Goal: Information Seeking & Learning: Learn about a topic

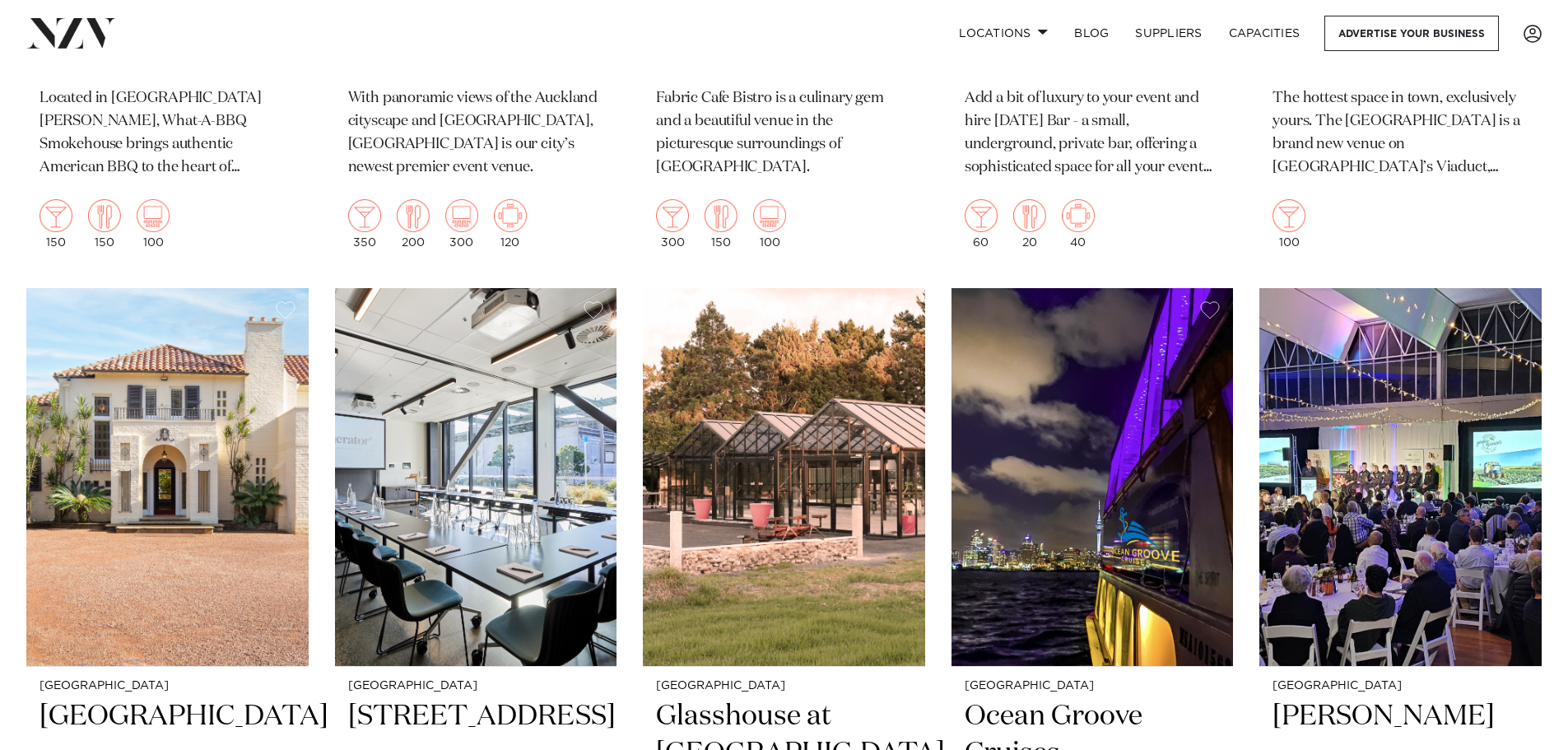
scroll to position [6831, 0]
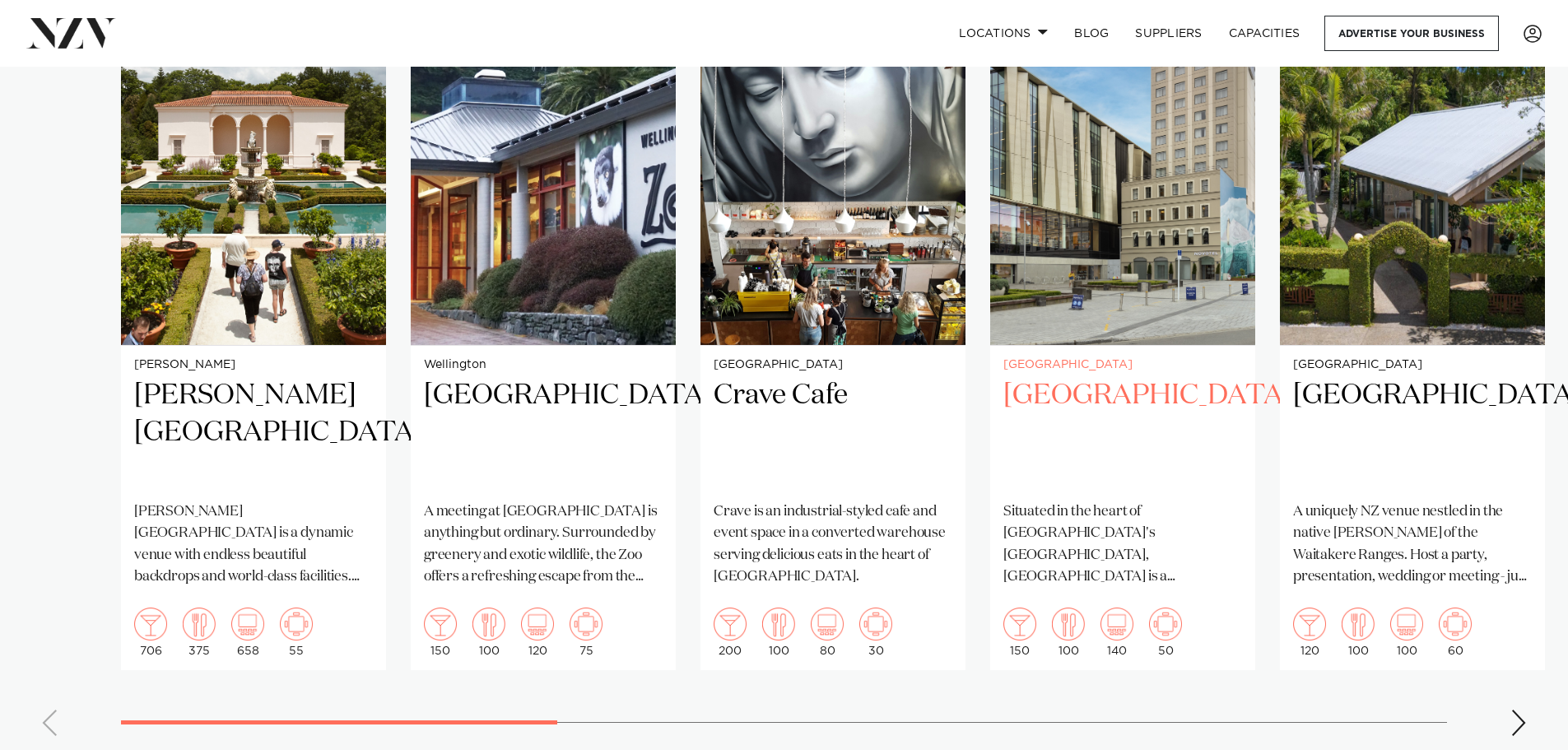
scroll to position [1152, 0]
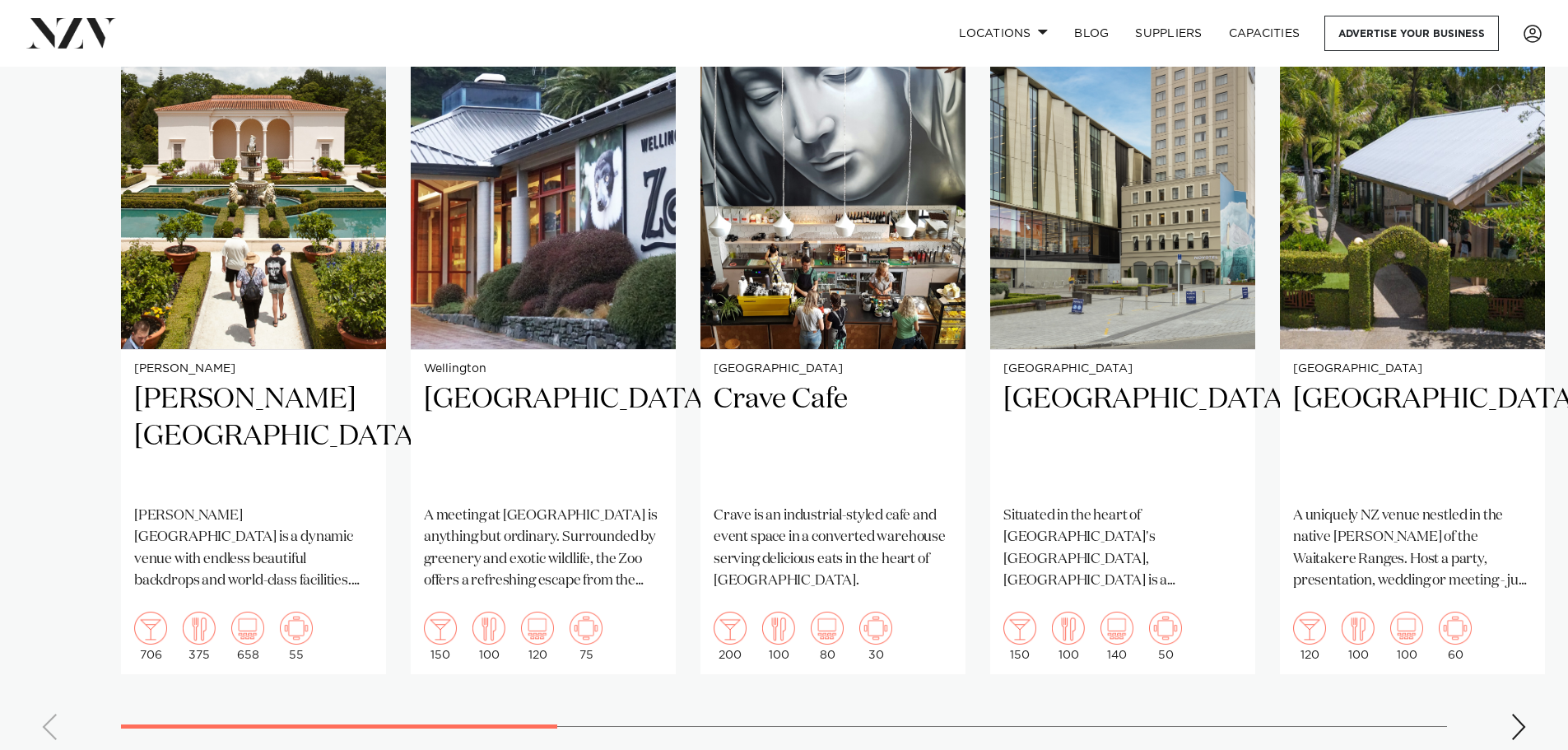
click at [1506, 702] on swiper-container "[PERSON_NAME][GEOGRAPHIC_DATA] [PERSON_NAME][GEOGRAPHIC_DATA] is a dynamic venu…" at bounding box center [784, 373] width 1568 height 760
click at [1525, 714] on div "Next slide" at bounding box center [1519, 727] width 16 height 26
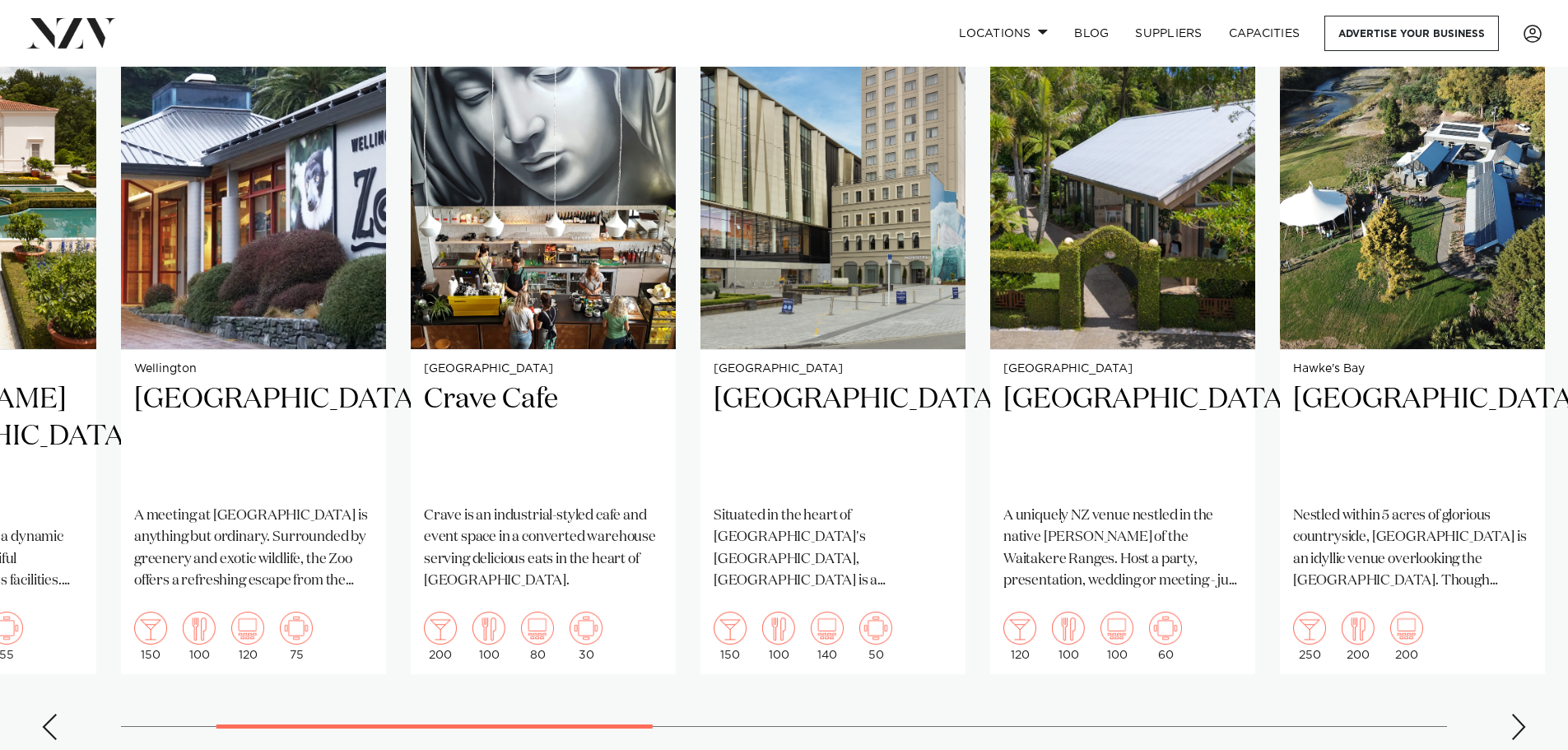
click at [1525, 714] on div "Next slide" at bounding box center [1519, 727] width 16 height 26
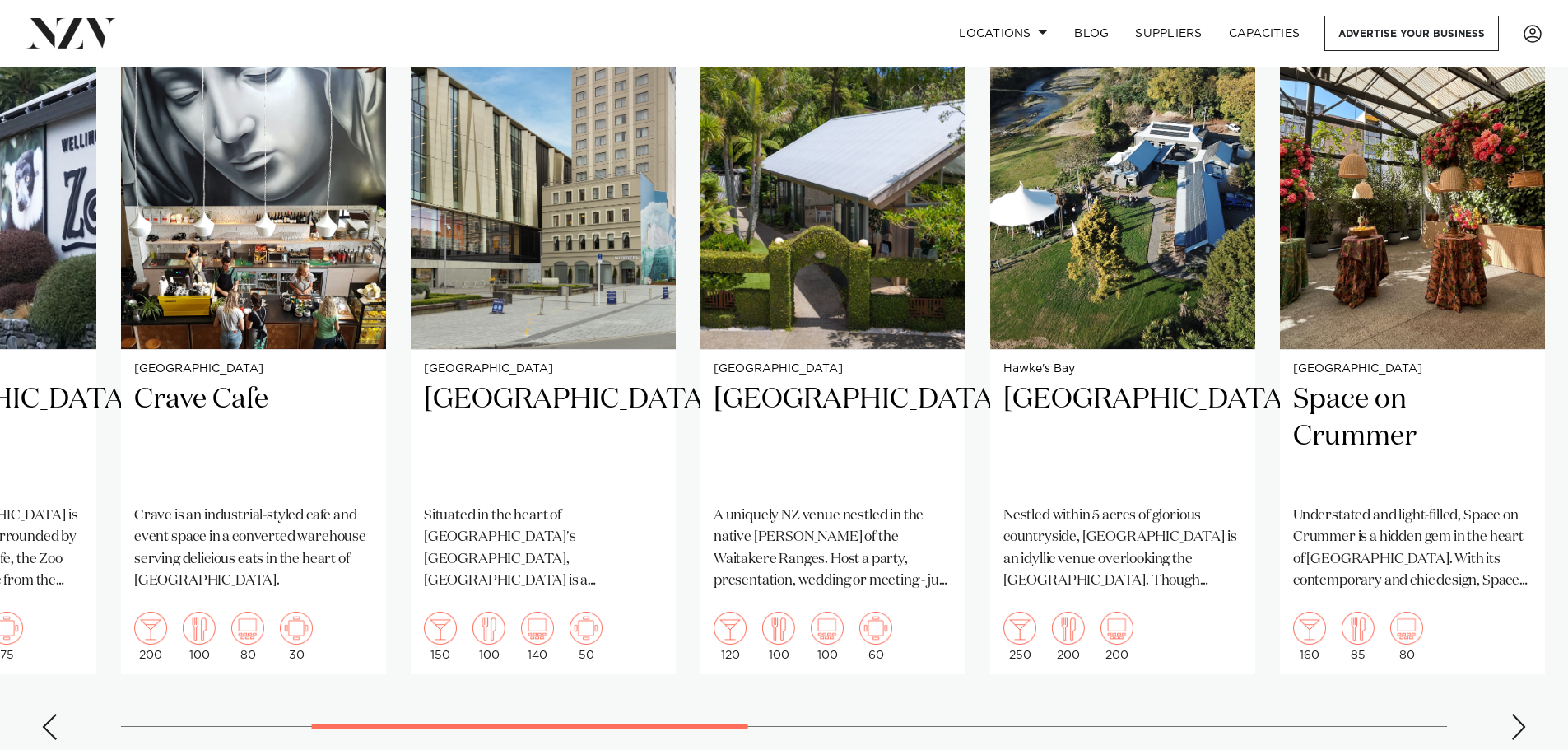
click at [1525, 714] on div "Next slide" at bounding box center [1519, 727] width 16 height 26
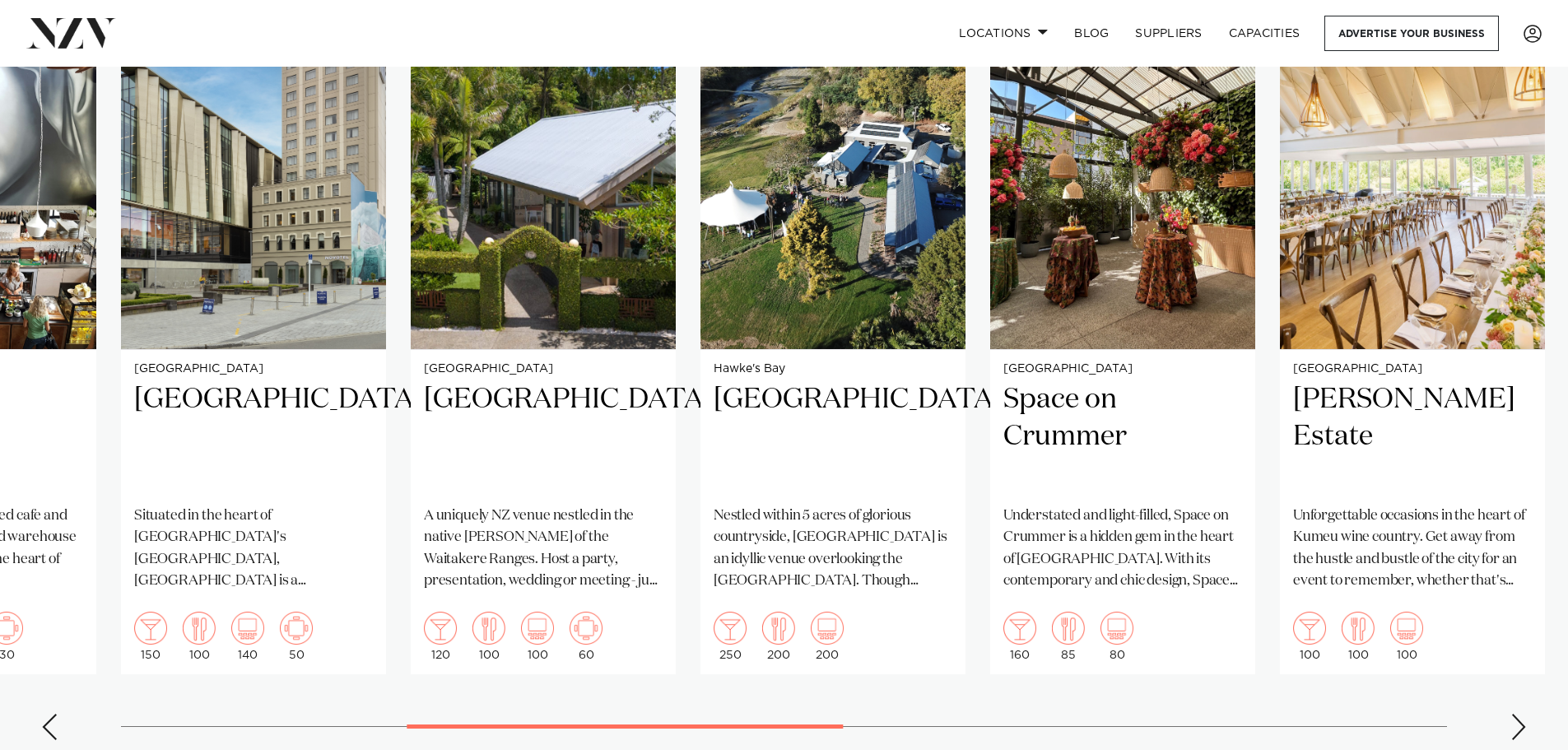
click at [1525, 714] on div "Next slide" at bounding box center [1519, 727] width 16 height 26
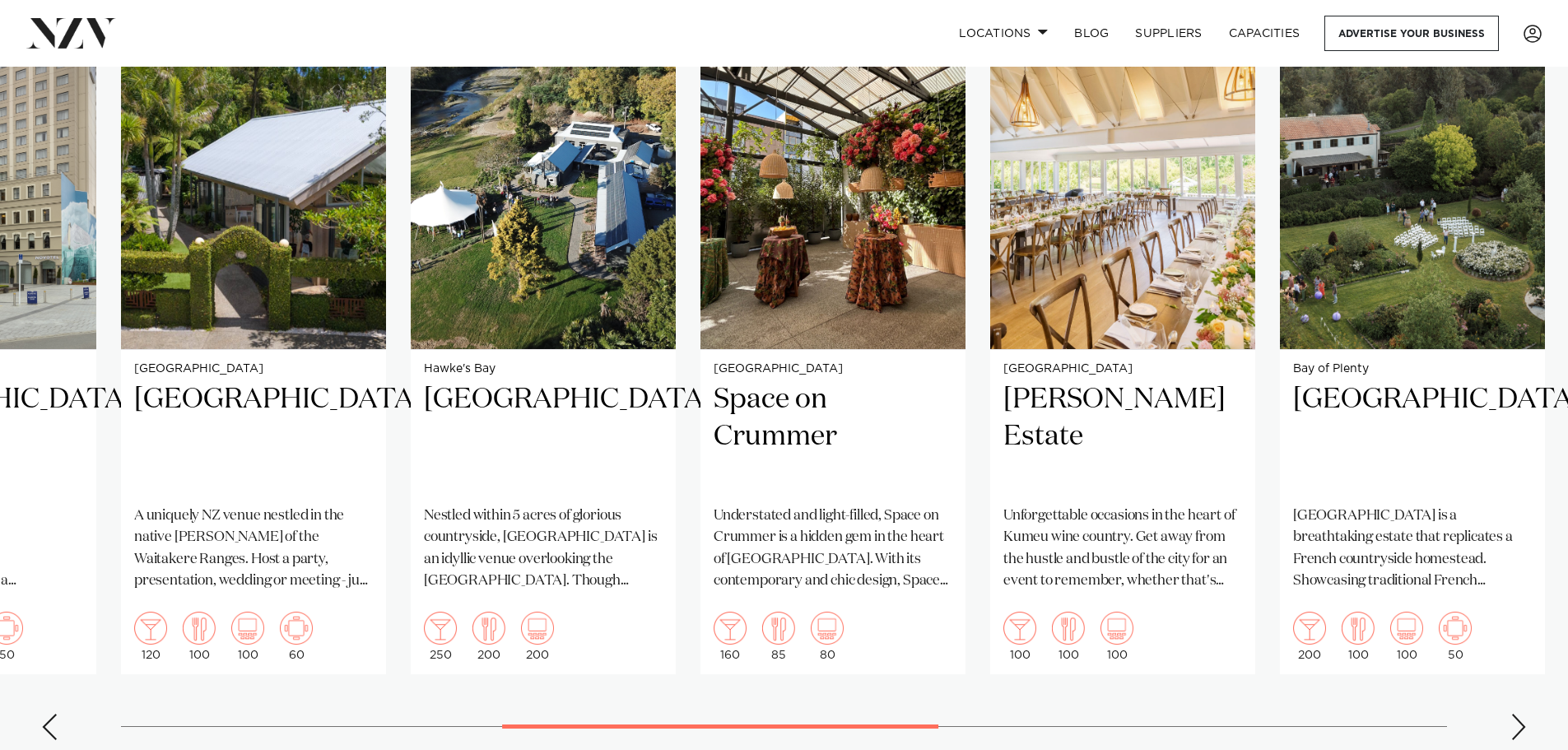
click at [1525, 714] on div "Next slide" at bounding box center [1519, 727] width 16 height 26
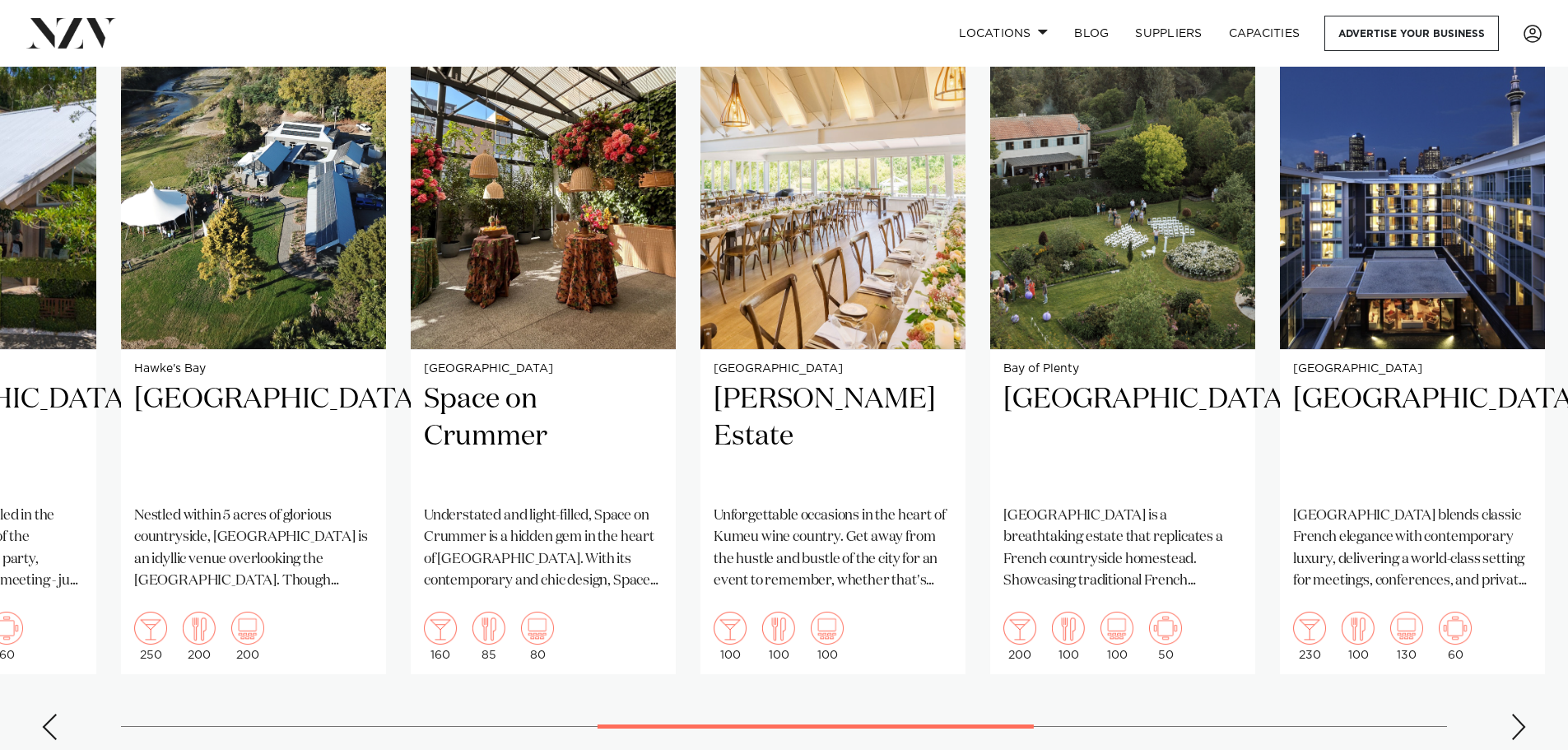
click at [1525, 714] on div "Next slide" at bounding box center [1519, 727] width 16 height 26
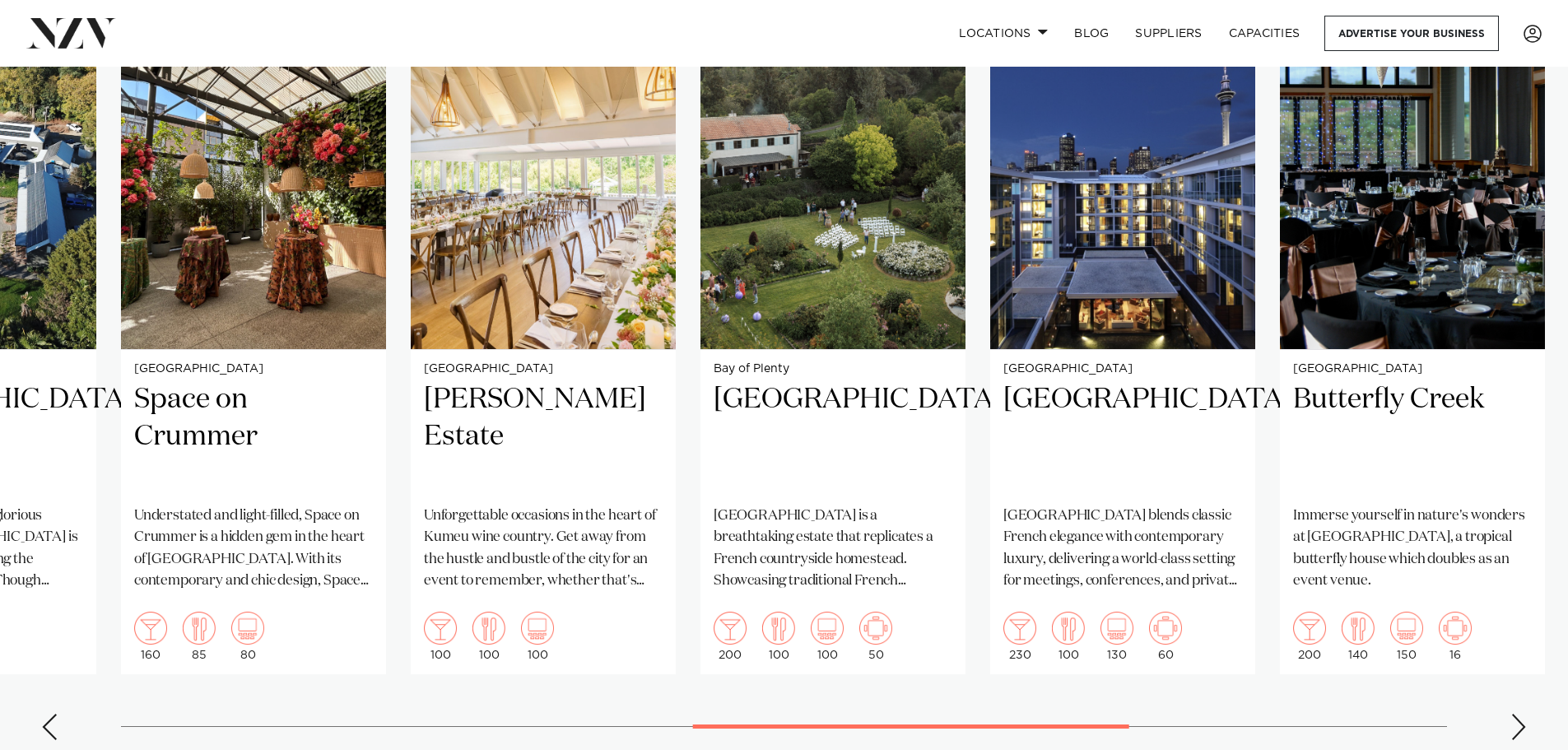
click at [1525, 714] on div "Next slide" at bounding box center [1519, 727] width 16 height 26
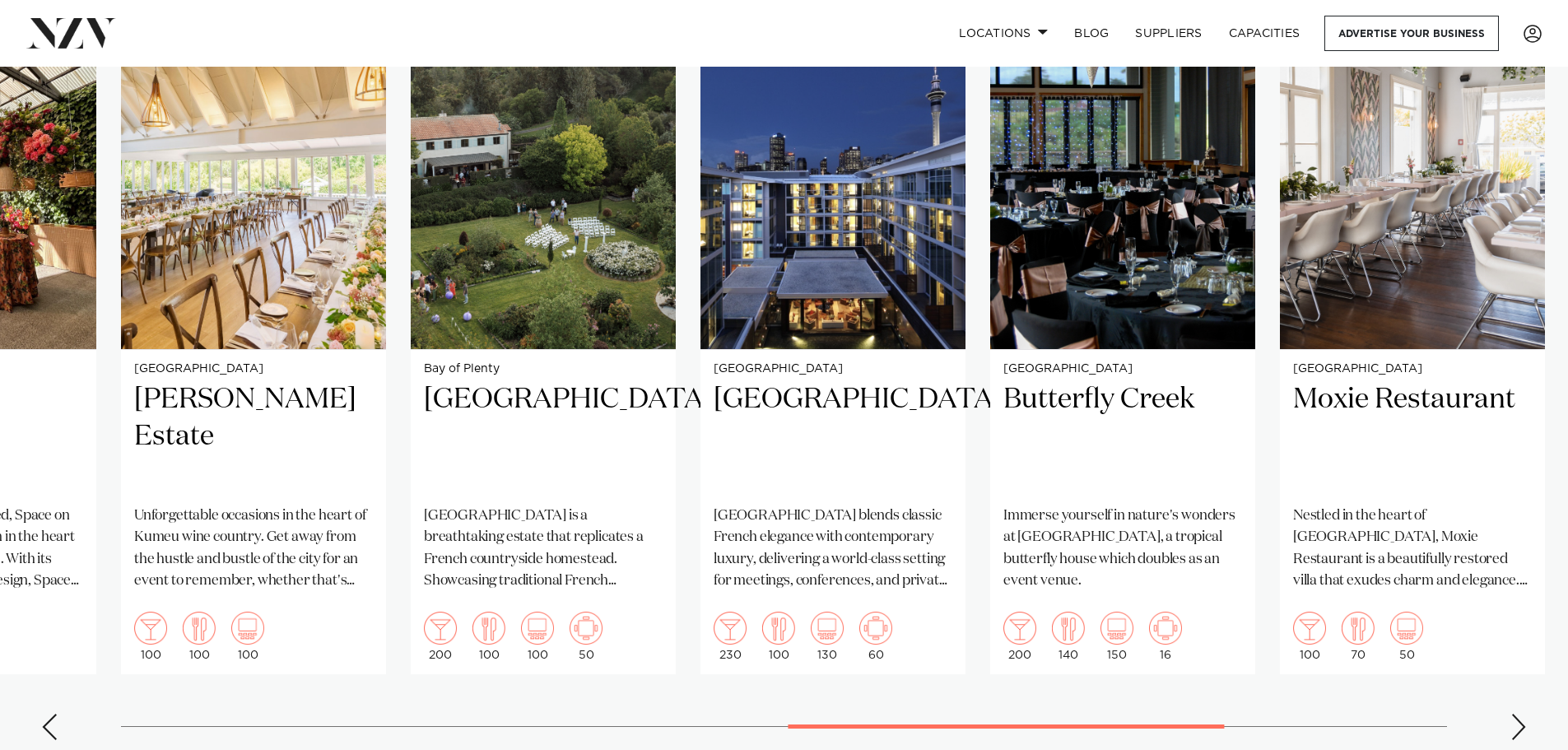
click at [1525, 714] on div "Next slide" at bounding box center [1519, 727] width 16 height 26
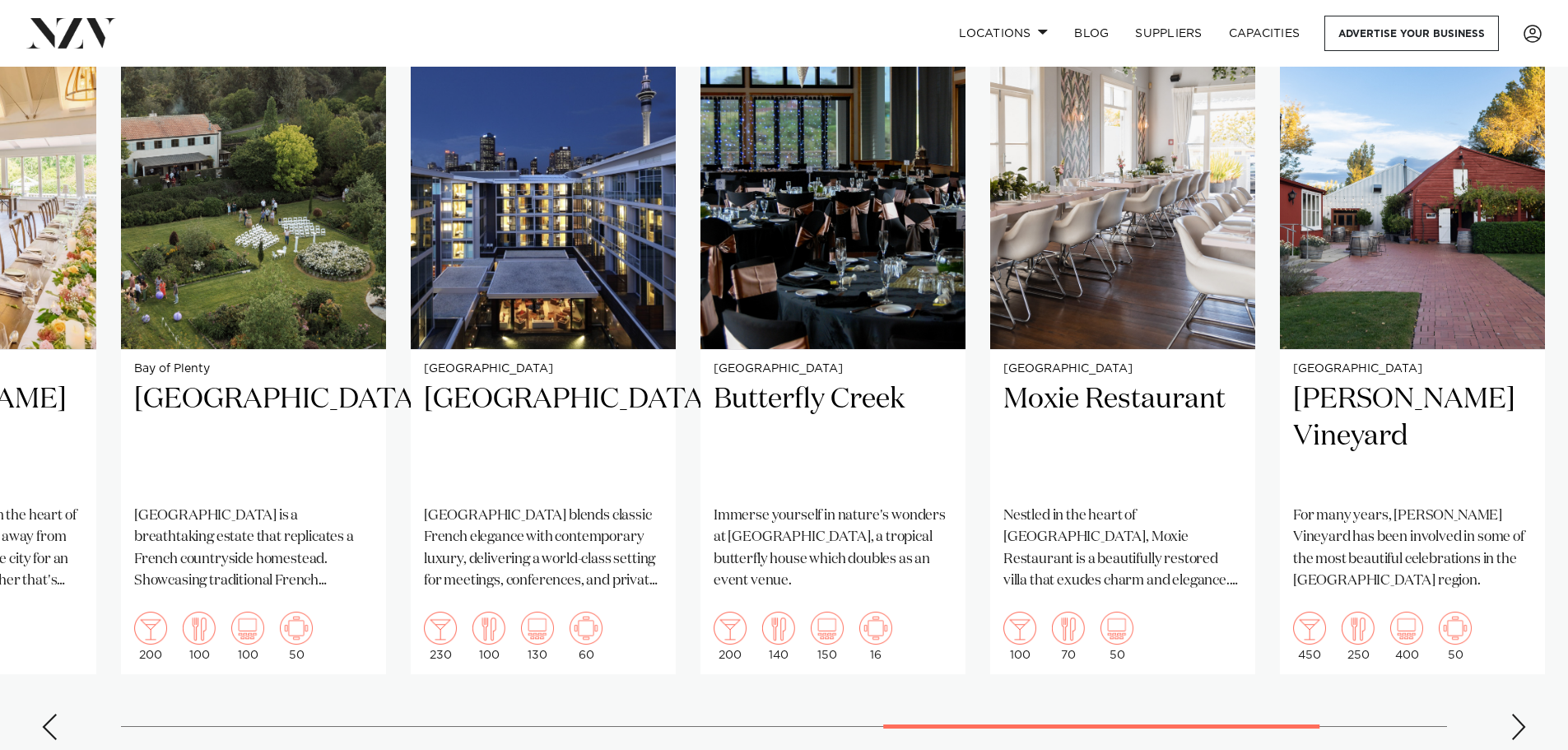
click at [1525, 714] on div "Next slide" at bounding box center [1519, 727] width 16 height 26
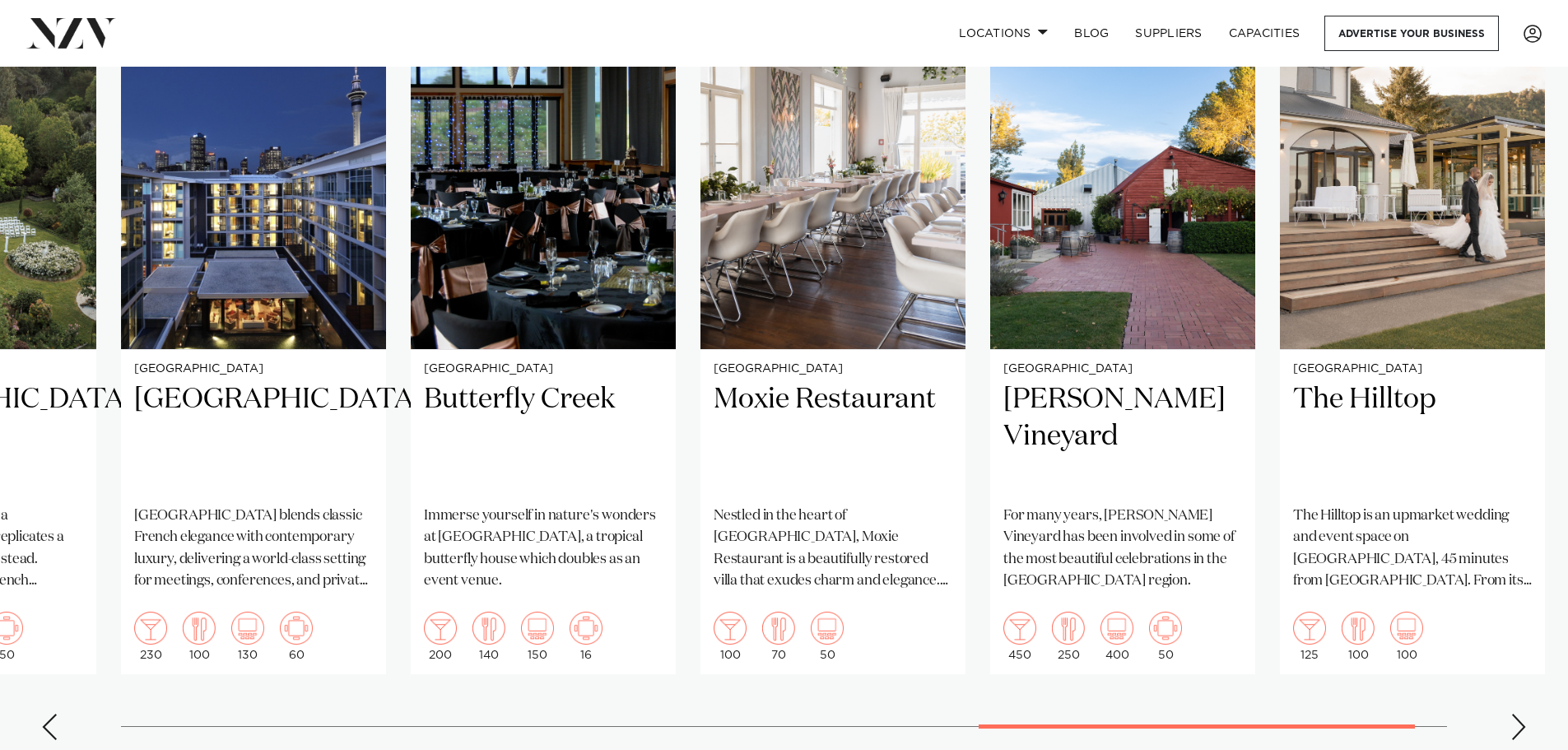
click at [1525, 714] on div "Next slide" at bounding box center [1519, 727] width 16 height 26
